Goal: Task Accomplishment & Management: Complete application form

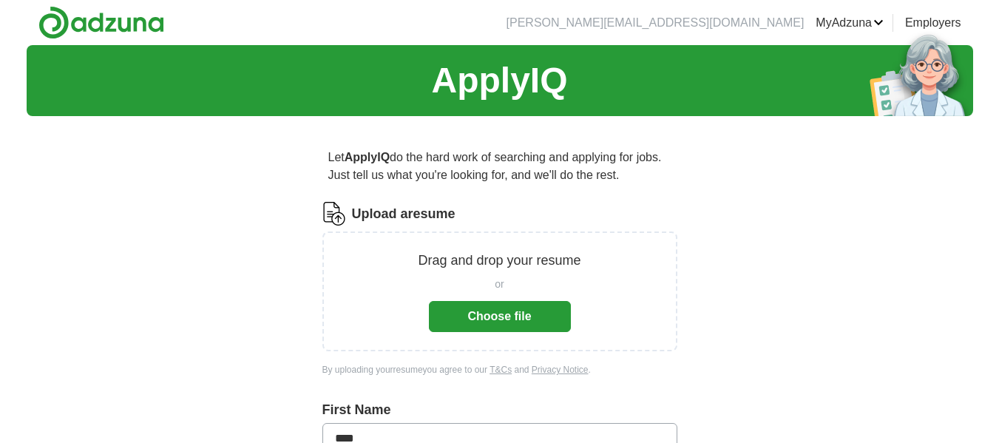
click at [503, 315] on button "Choose file" at bounding box center [500, 316] width 142 height 31
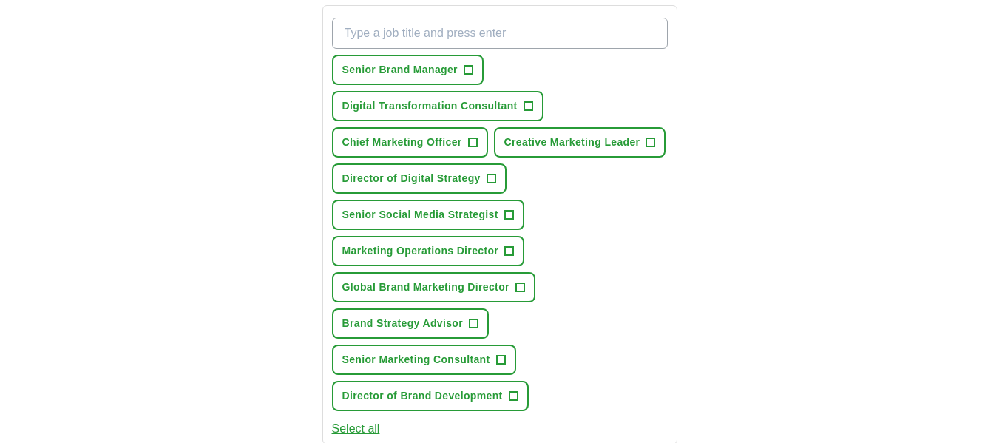
scroll to position [537, 0]
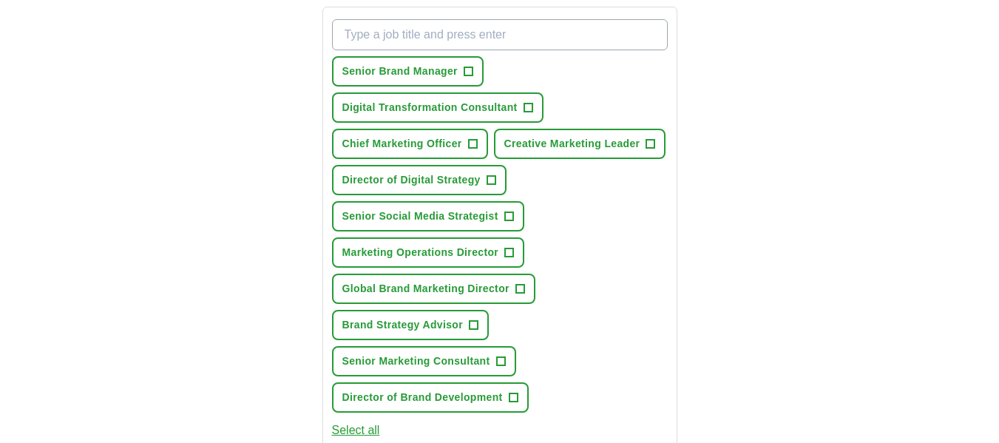
click at [523, 50] on input "What job are you looking for?" at bounding box center [500, 34] width 336 height 31
type input "v"
type input "C"
type input "VP of Global Marketing"
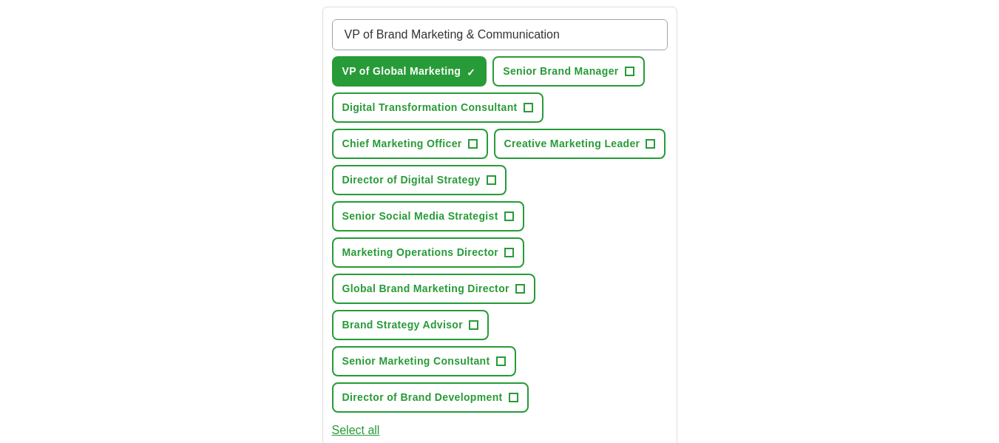
type input "VP of Brand Marketing & Communications"
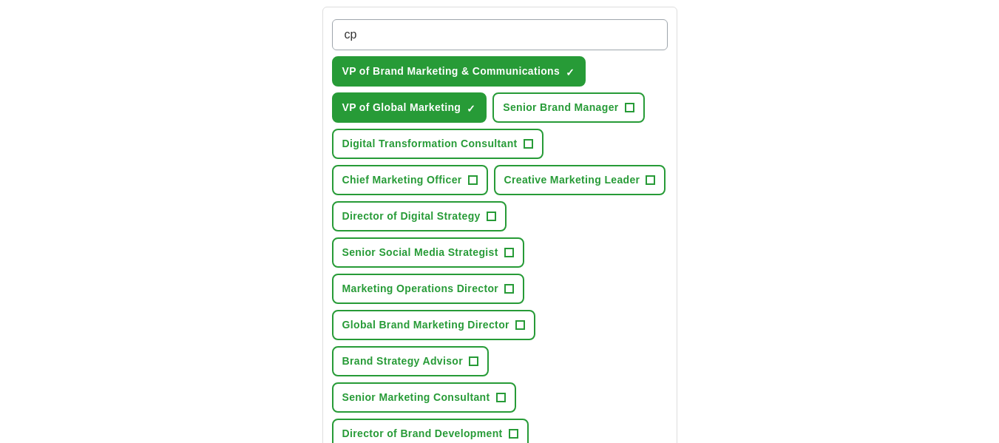
type input "c"
type input "v"
type input "VP of Marketing & Strategic Partnerships"
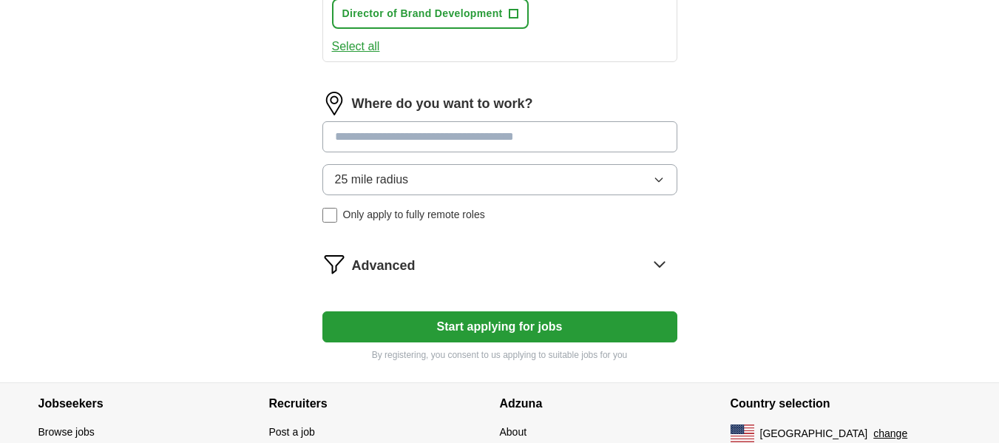
scroll to position [994, 0]
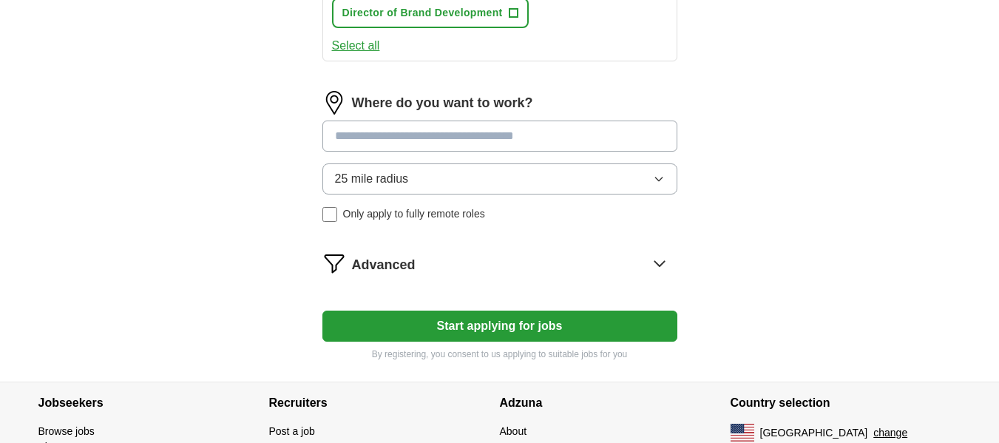
click at [488, 152] on input at bounding box center [499, 135] width 355 height 31
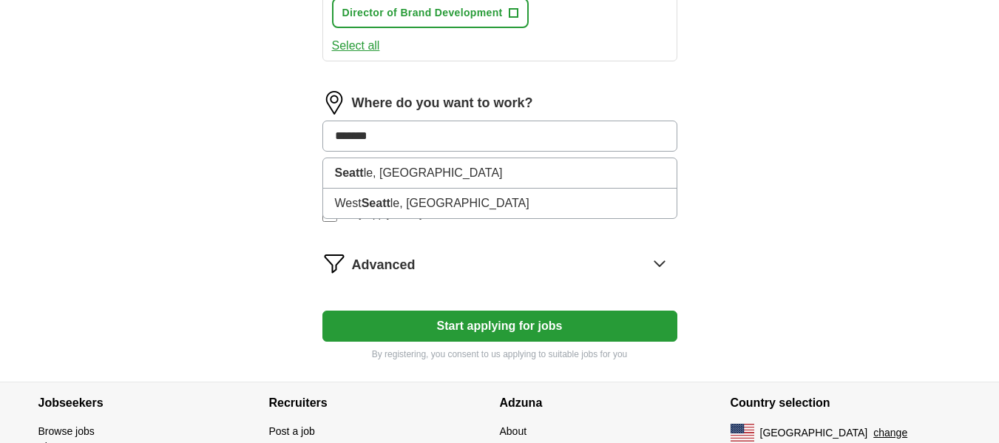
type input "*******"
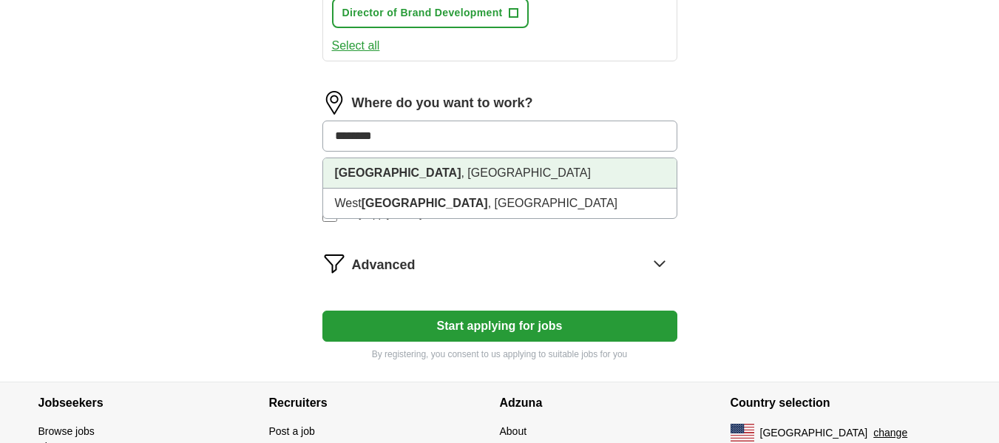
click at [414, 189] on li "[GEOGRAPHIC_DATA] , [GEOGRAPHIC_DATA]" at bounding box center [499, 173] width 353 height 30
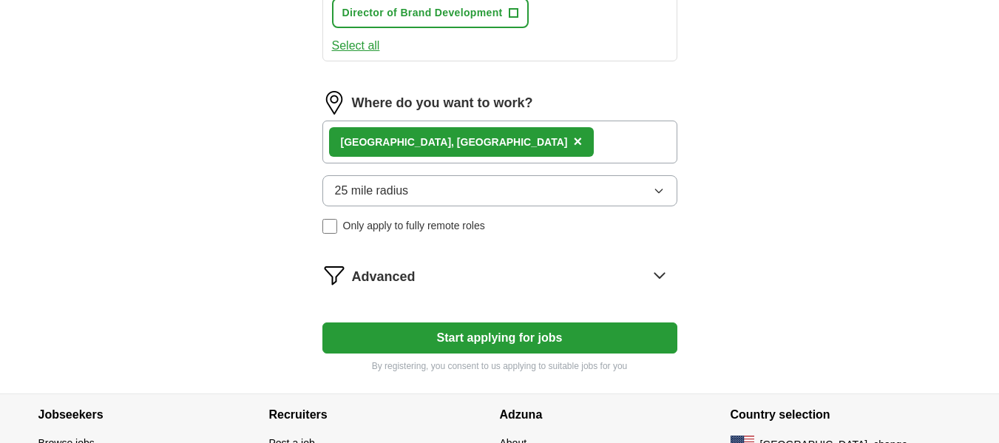
click at [464, 287] on div "Advanced" at bounding box center [514, 275] width 325 height 24
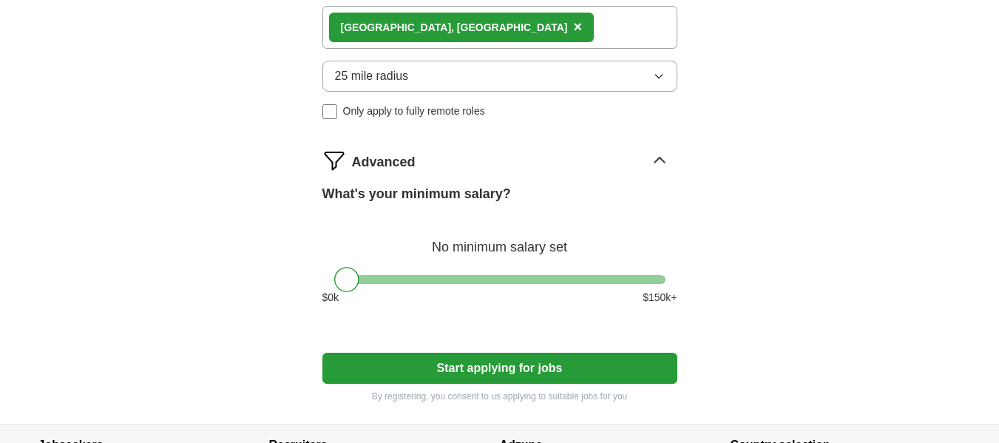
scroll to position [1110, 0]
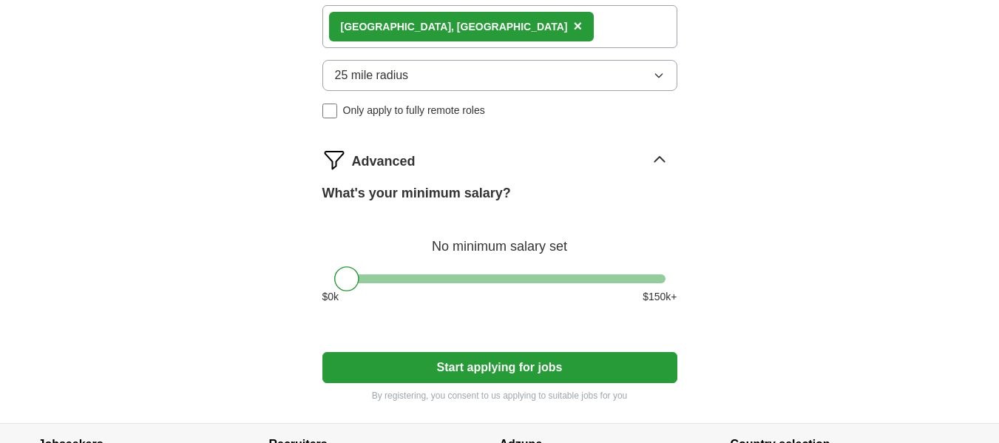
click at [659, 302] on div "What's your minimum salary? No minimum salary set $ 0 k $ 150 k+" at bounding box center [499, 249] width 355 height 133
click at [655, 283] on div at bounding box center [499, 278] width 331 height 9
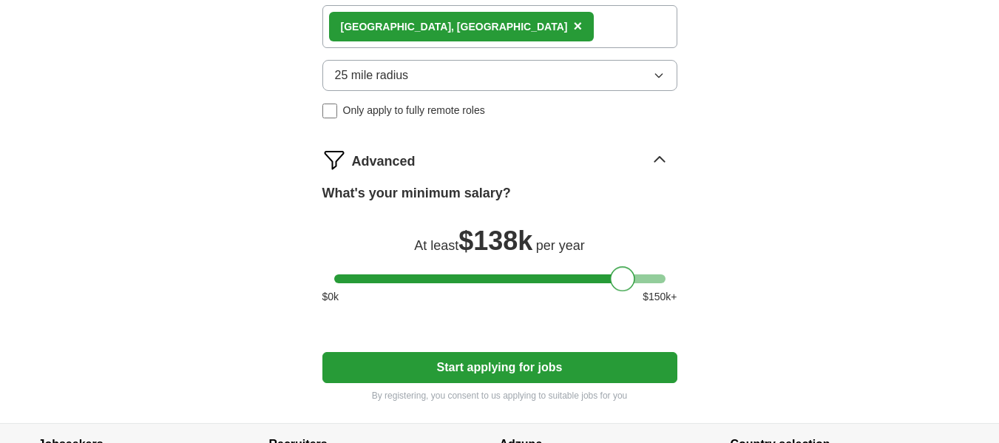
click at [621, 283] on div at bounding box center [499, 278] width 331 height 9
click at [641, 283] on div at bounding box center [499, 278] width 331 height 9
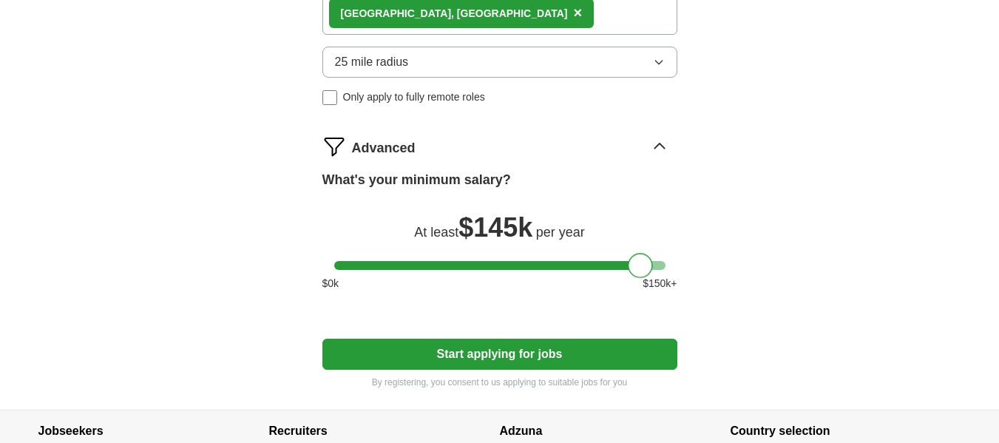
scroll to position [1101, 0]
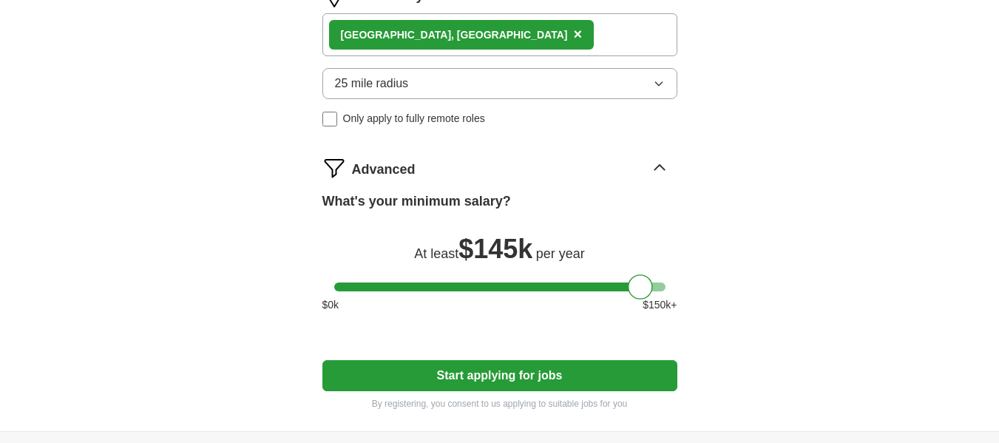
click at [501, 391] on button "Start applying for jobs" at bounding box center [499, 375] width 355 height 31
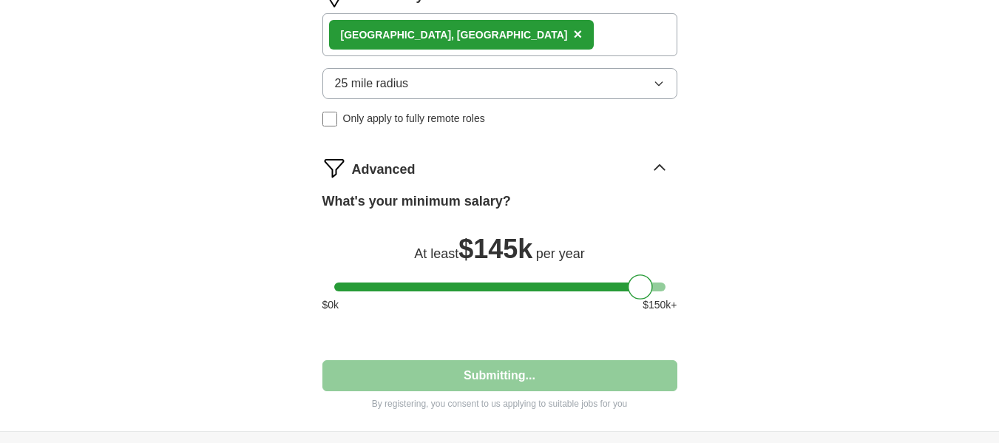
select select "**"
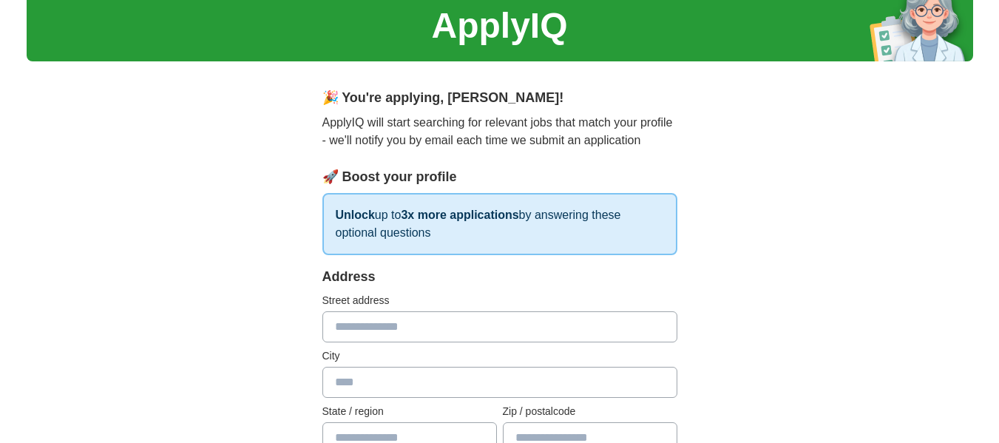
scroll to position [38, 0]
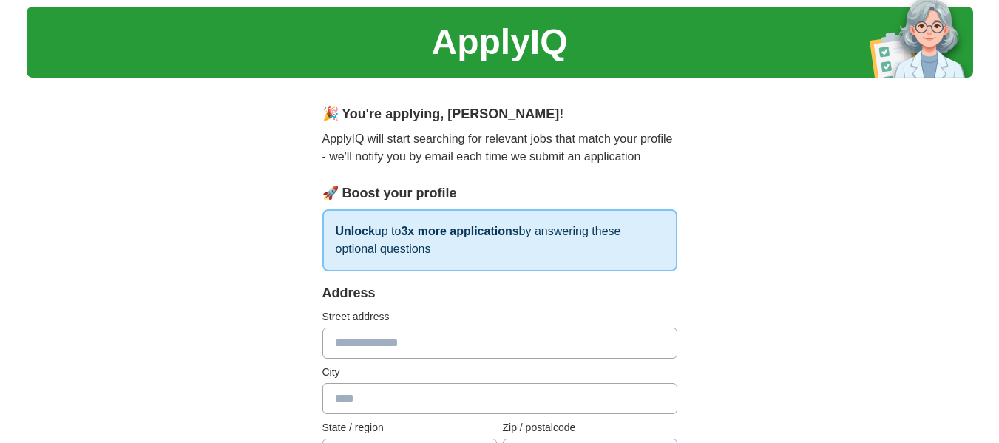
click at [481, 341] on input "text" at bounding box center [499, 342] width 355 height 31
type input "**********"
type input "*******"
type input "**"
type input "*****"
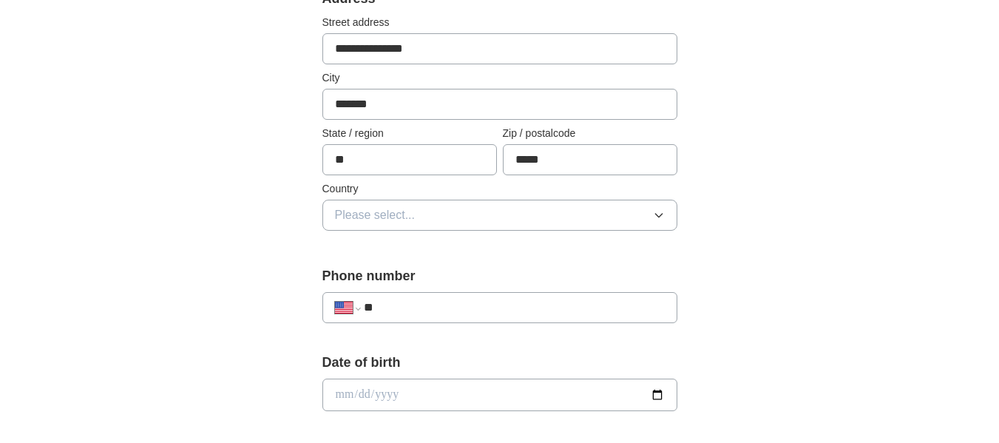
scroll to position [333, 0]
click at [441, 214] on button "Please select..." at bounding box center [499, 214] width 355 height 31
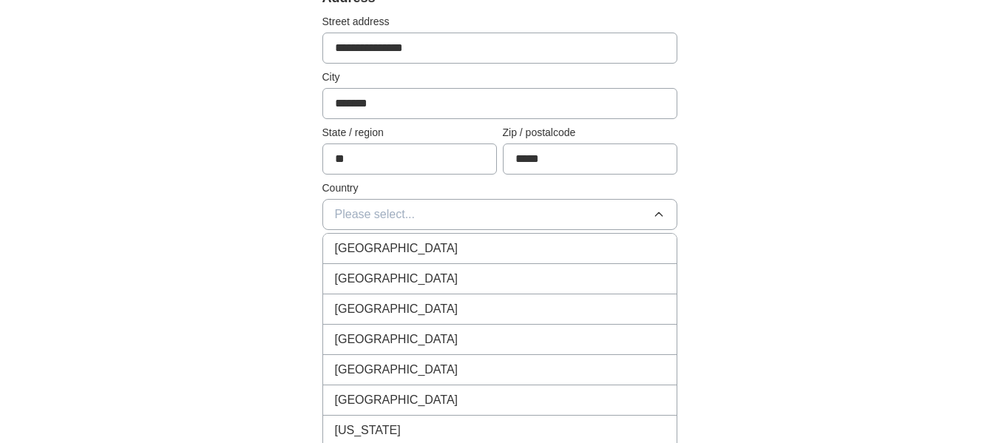
click at [401, 281] on span "[GEOGRAPHIC_DATA]" at bounding box center [396, 279] width 123 height 18
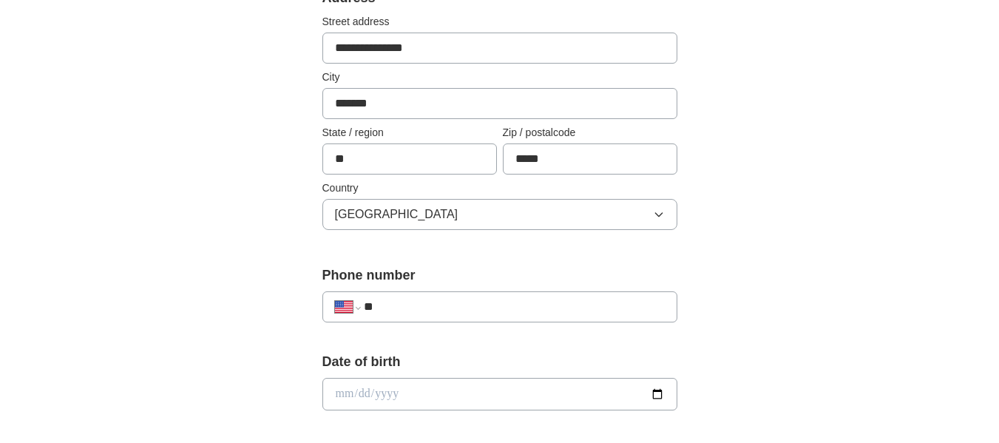
click at [430, 313] on input "**" at bounding box center [514, 307] width 300 height 18
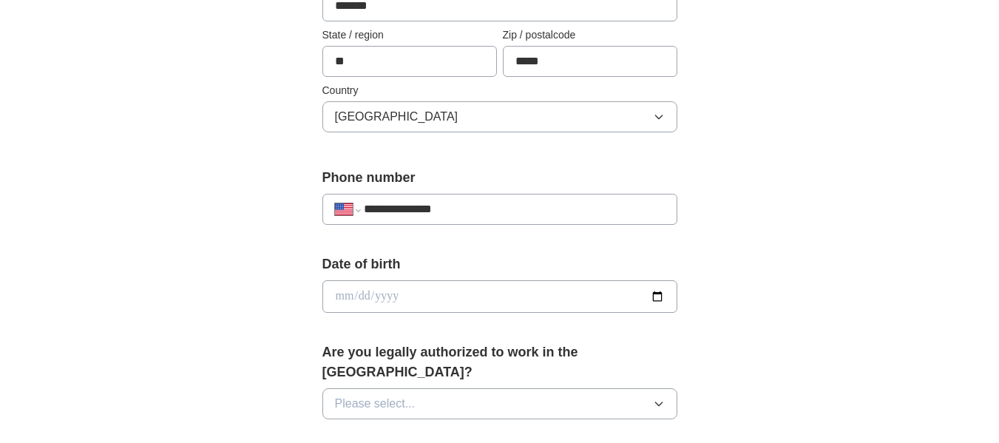
scroll to position [432, 0]
type input "**********"
click at [419, 299] on input "date" at bounding box center [499, 295] width 355 height 33
type input "**********"
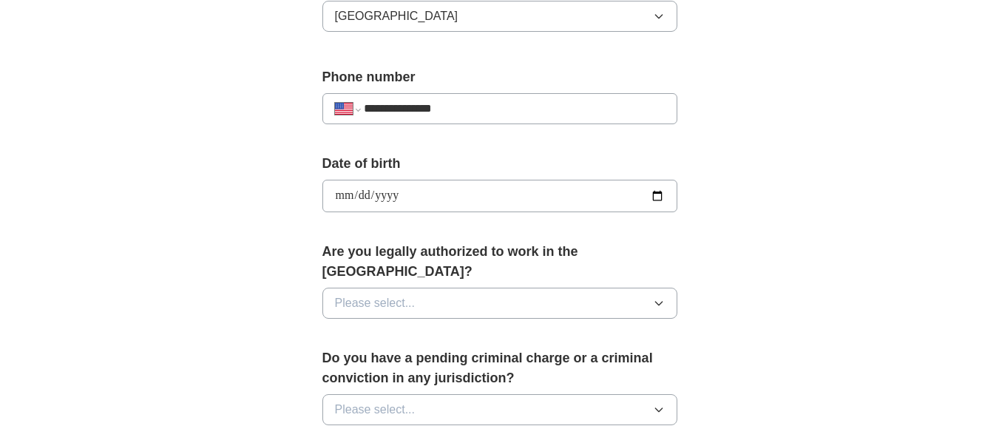
scroll to position [534, 0]
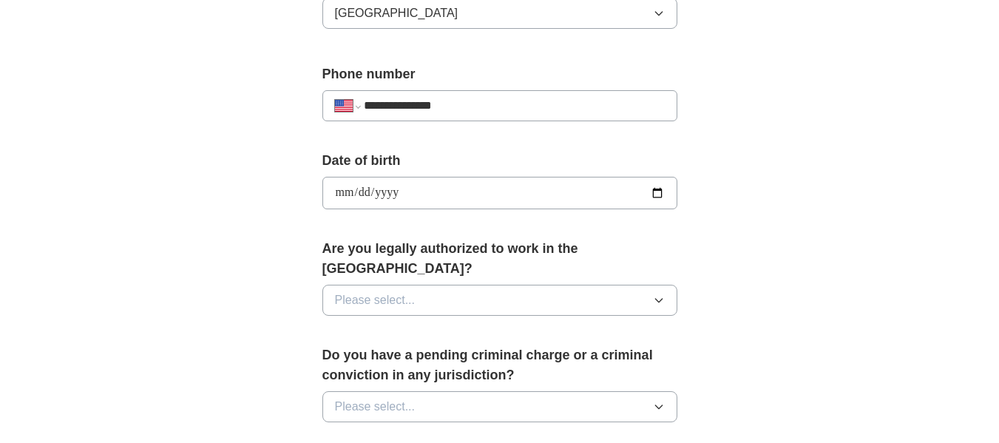
click at [425, 285] on button "Please select..." at bounding box center [499, 300] width 355 height 31
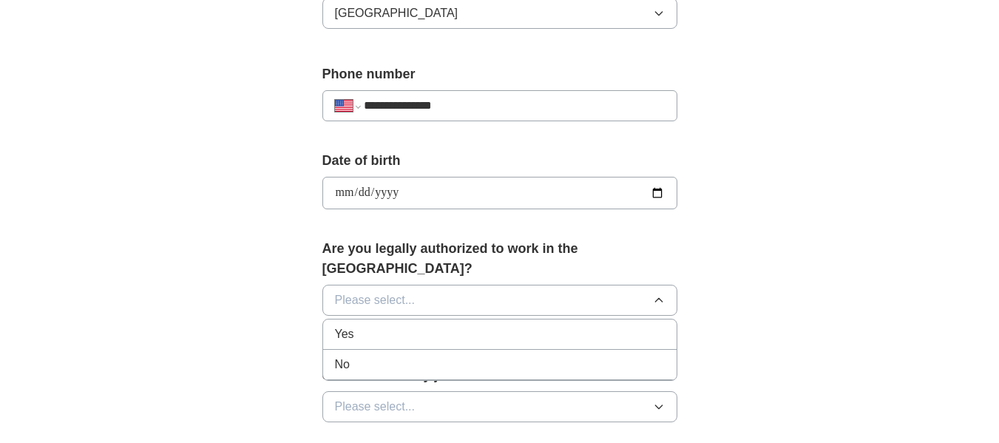
click at [369, 325] on div "Yes" at bounding box center [500, 334] width 330 height 18
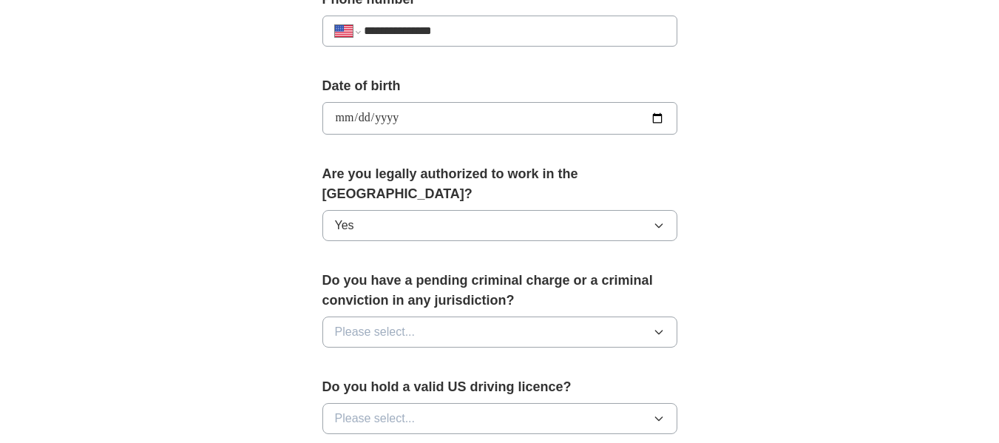
scroll to position [610, 0]
click at [486, 316] on button "Please select..." at bounding box center [499, 331] width 355 height 31
click at [404, 387] on div "No" at bounding box center [500, 396] width 330 height 18
click at [464, 402] on button "Please select..." at bounding box center [499, 417] width 355 height 31
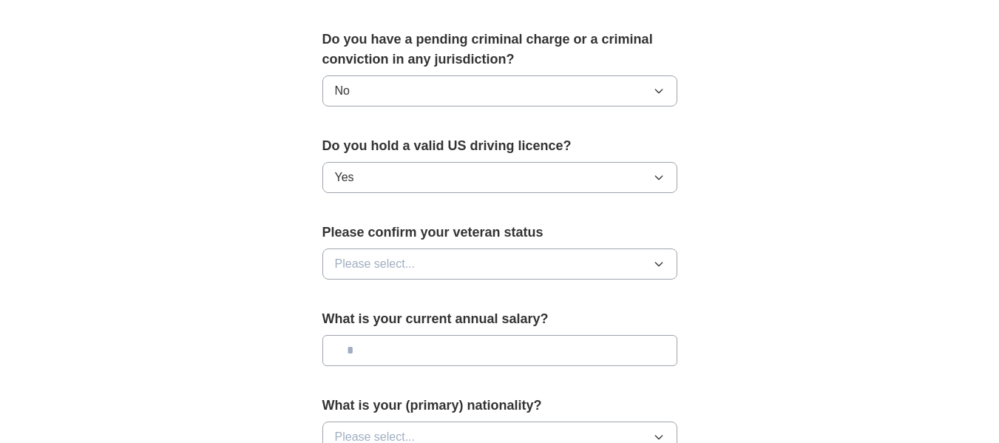
scroll to position [851, 0]
click at [459, 260] on div "Please confirm your veteran status Please select..." at bounding box center [499, 256] width 355 height 69
click at [449, 249] on button "Please select..." at bounding box center [499, 263] width 355 height 31
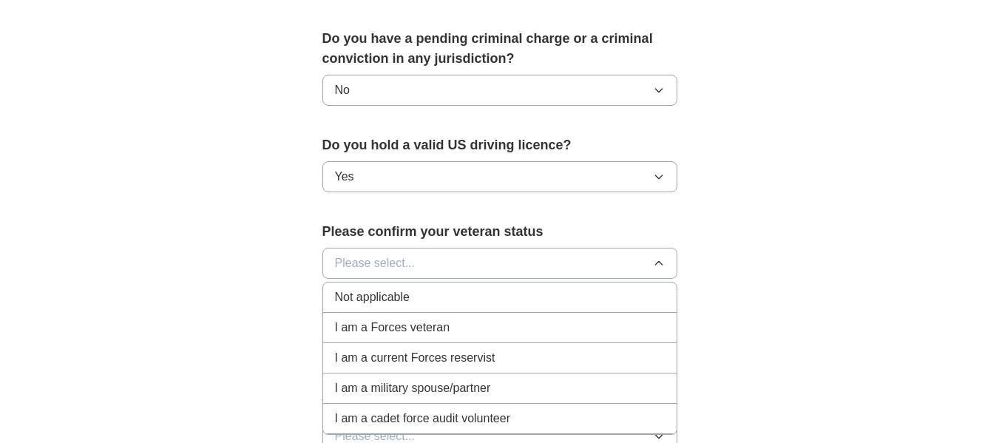
click at [510, 288] on div "Not applicable" at bounding box center [500, 297] width 330 height 18
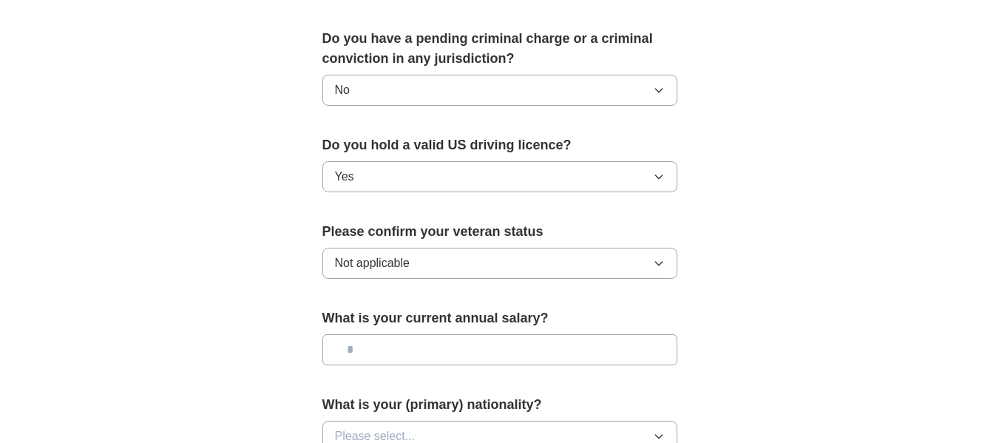
click at [487, 334] on input "text" at bounding box center [499, 349] width 355 height 31
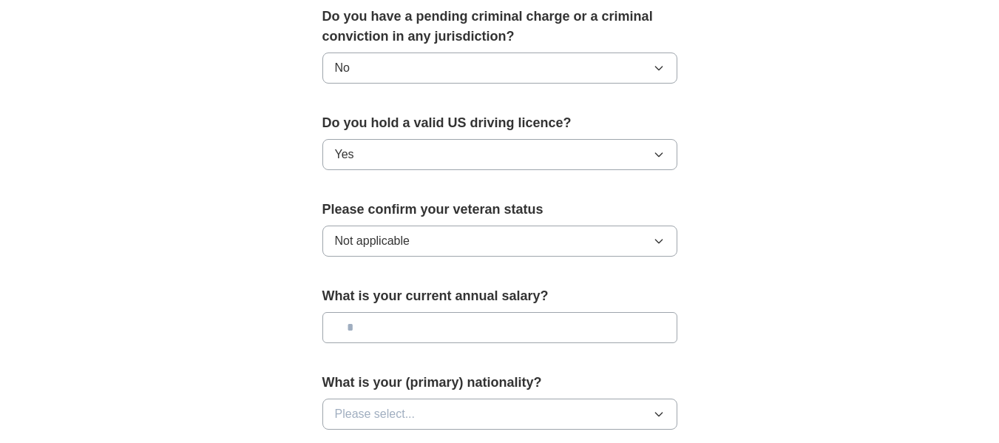
click at [470, 398] on button "Please select..." at bounding box center [499, 413] width 355 height 31
click at [421, 439] on div "American" at bounding box center [500, 448] width 330 height 18
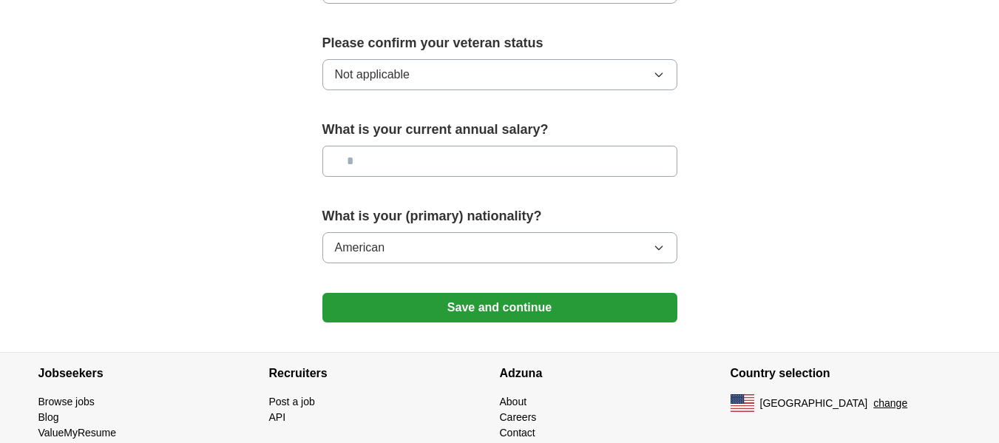
scroll to position [1078, 0]
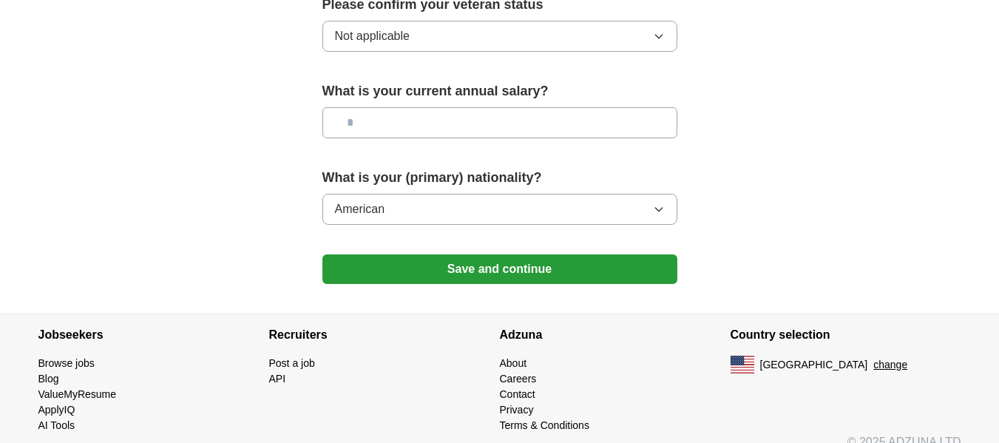
click at [509, 254] on button "Save and continue" at bounding box center [499, 269] width 355 height 30
